Goal: Task Accomplishment & Management: Manage account settings

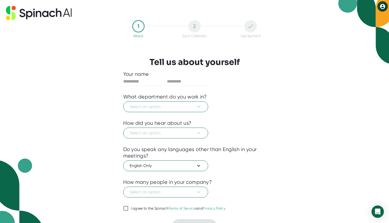
click at [381, 6] on icon at bounding box center [382, 6] width 5 height 5
click at [366, 17] on b "Logout" at bounding box center [362, 17] width 11 height 4
click at [375, 6] on img at bounding box center [364, 32] width 51 height 64
click at [381, 6] on icon at bounding box center [382, 6] width 5 height 5
click at [377, 213] on icon "Open Intercom Messenger" at bounding box center [378, 211] width 6 height 7
